Goal: Information Seeking & Learning: Stay updated

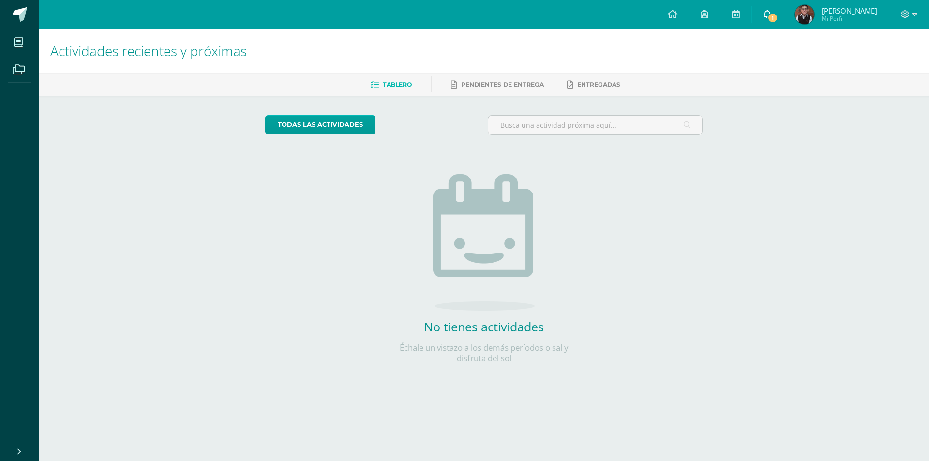
click at [776, 9] on link "1" at bounding box center [767, 14] width 31 height 29
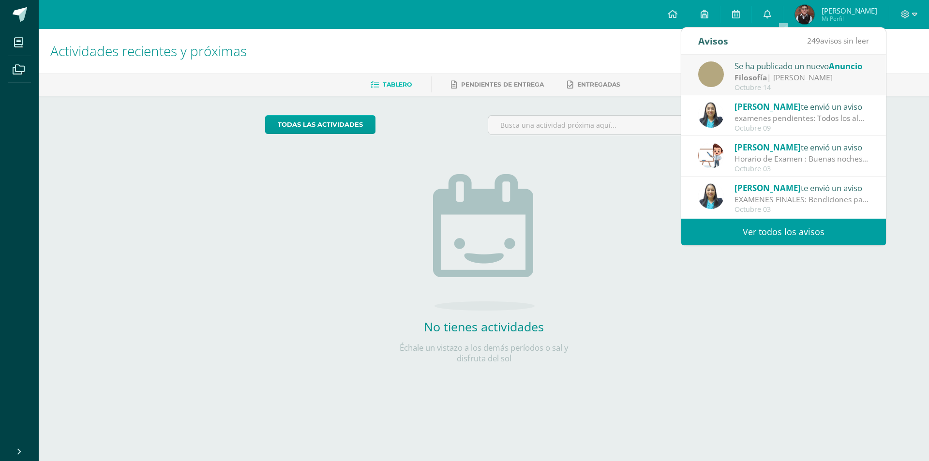
click at [782, 64] on div "Se ha publicado un nuevo Anuncio" at bounding box center [802, 66] width 135 height 13
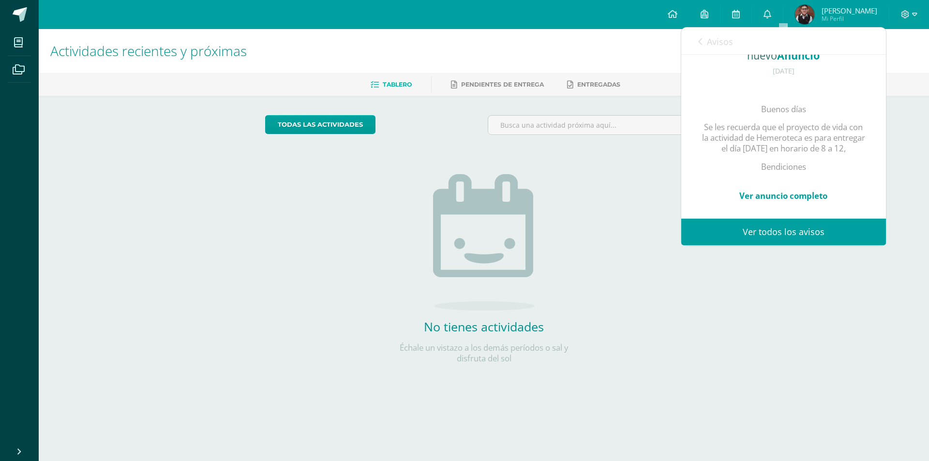
scroll to position [131, 0]
click at [783, 188] on link "Ver anuncio completo" at bounding box center [784, 193] width 88 height 11
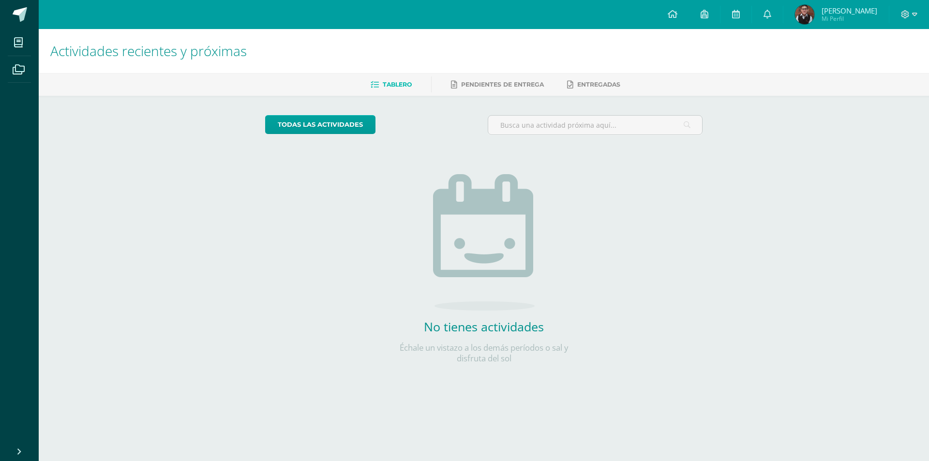
drag, startPoint x: 578, startPoint y: 221, endPoint x: 722, endPoint y: 113, distance: 180.6
click at [582, 213] on div "todas las Actividades No tienes actividades Échale un vistazo a los demás perío…" at bounding box center [484, 245] width 477 height 299
click at [783, 21] on link "0" at bounding box center [767, 14] width 31 height 29
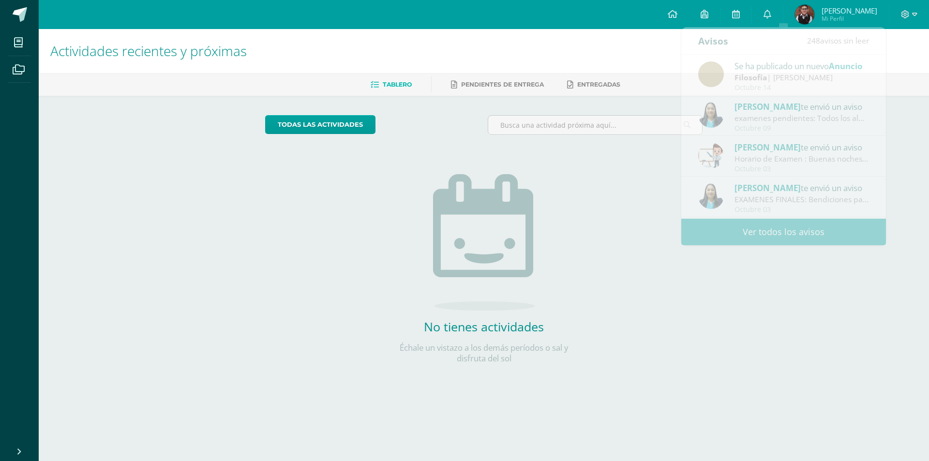
click at [542, 218] on div "No tienes actividades Échale un vistazo a los demás períodos o sal y disfruta d…" at bounding box center [484, 253] width 194 height 221
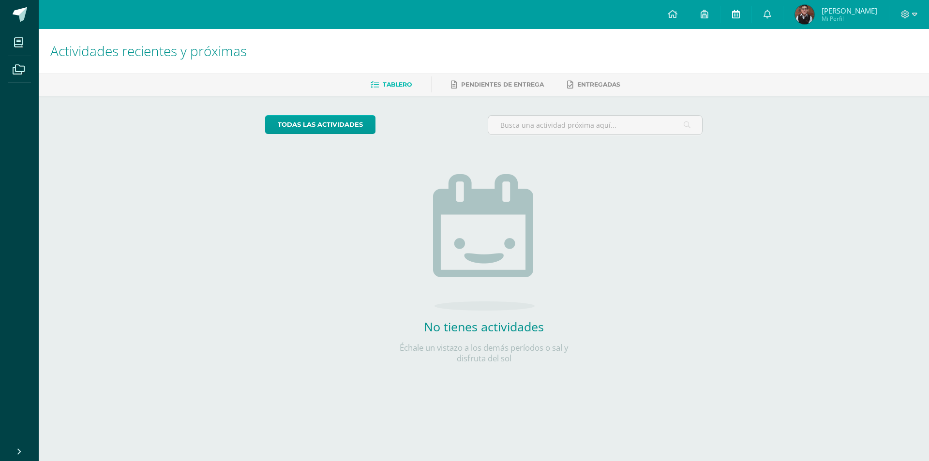
click at [769, 18] on link at bounding box center [767, 14] width 31 height 29
click at [769, 17] on link at bounding box center [767, 14] width 31 height 29
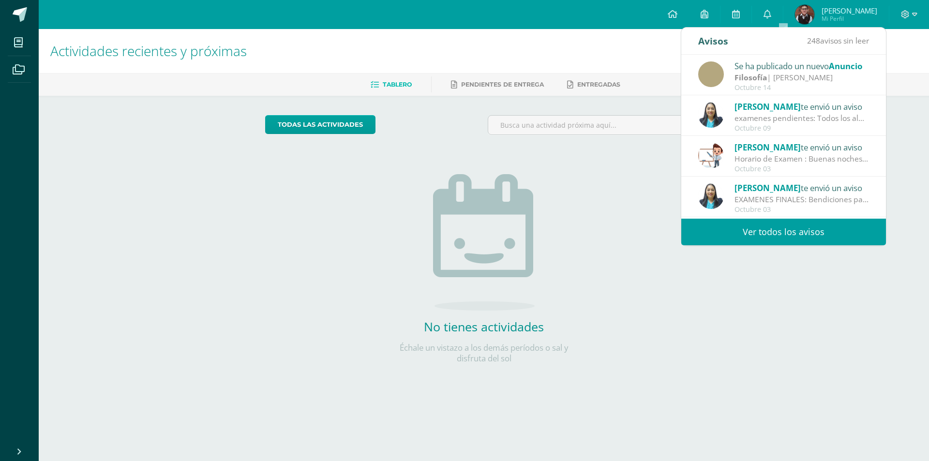
click at [776, 84] on div "Octubre 14" at bounding box center [802, 88] width 135 height 8
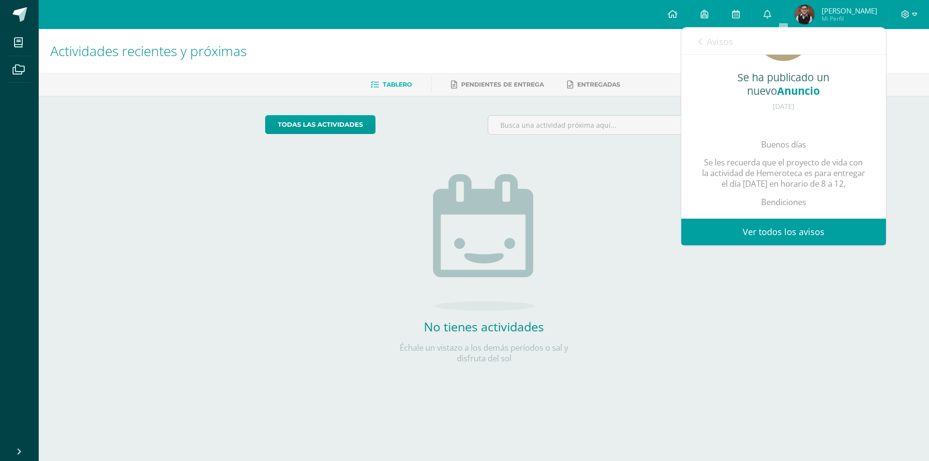
scroll to position [131, 0]
